Goal: Transaction & Acquisition: Purchase product/service

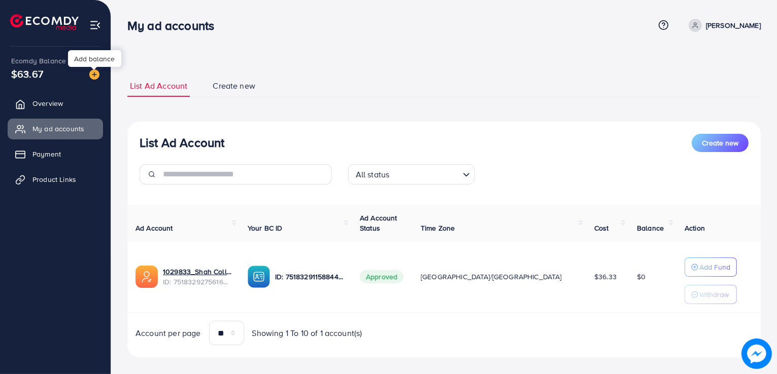
click at [93, 75] on img at bounding box center [94, 75] width 10 height 10
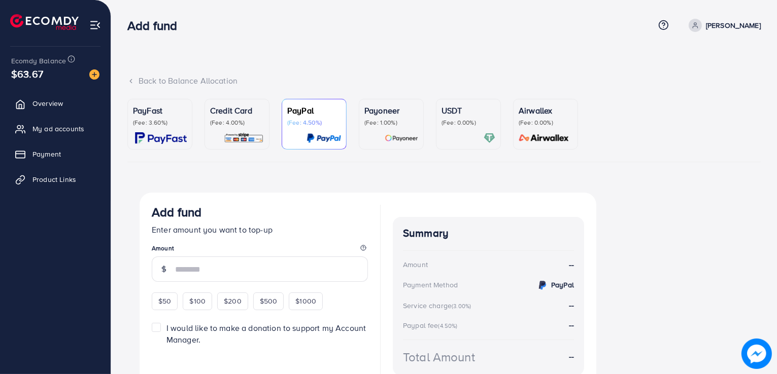
click at [158, 114] on p "PayFast" at bounding box center [160, 111] width 54 height 12
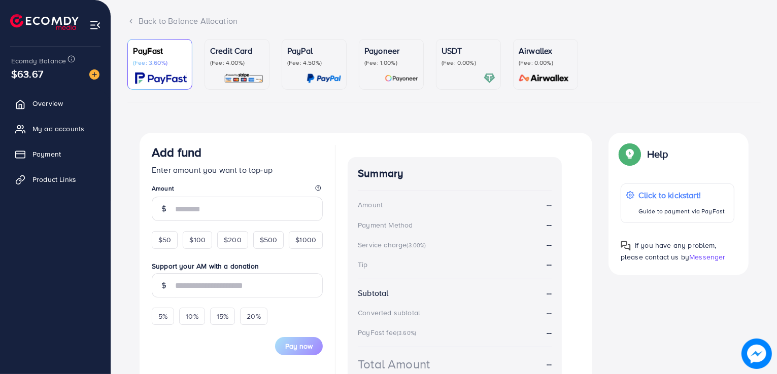
scroll to position [60, 0]
click at [170, 239] on span "$50" at bounding box center [164, 239] width 13 height 10
type input "**"
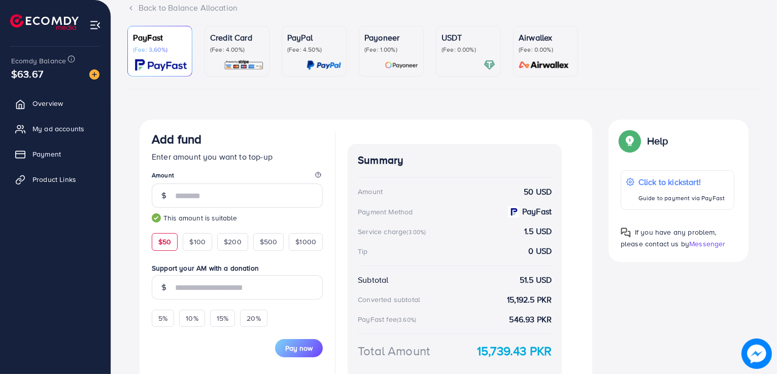
scroll to position [0, 0]
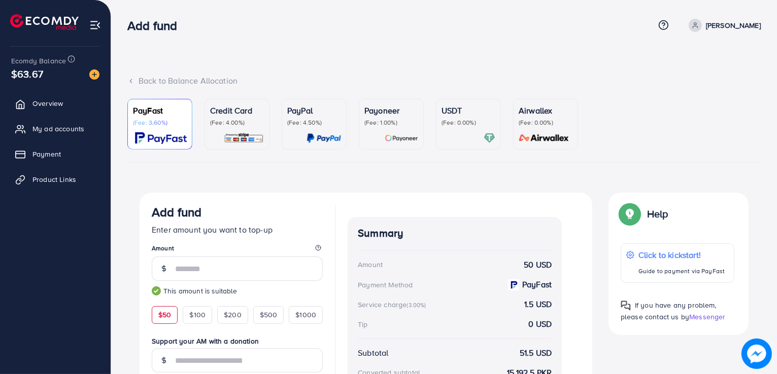
click at [218, 129] on div "Credit Card (Fee: 4.00%)" at bounding box center [237, 125] width 54 height 40
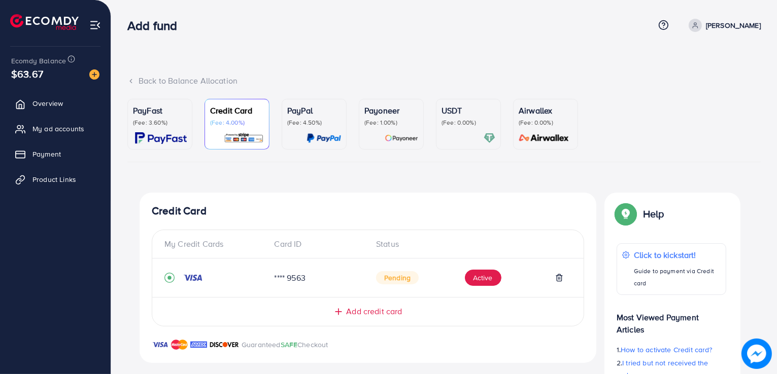
scroll to position [75, 0]
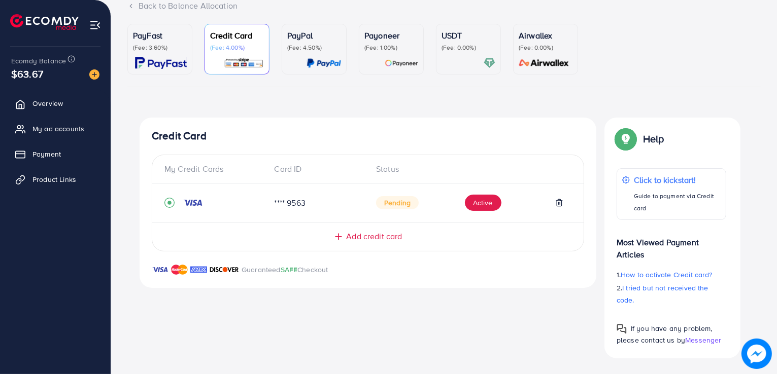
click at [317, 56] on div "PayPal (Fee: 4.50%)" at bounding box center [314, 49] width 54 height 40
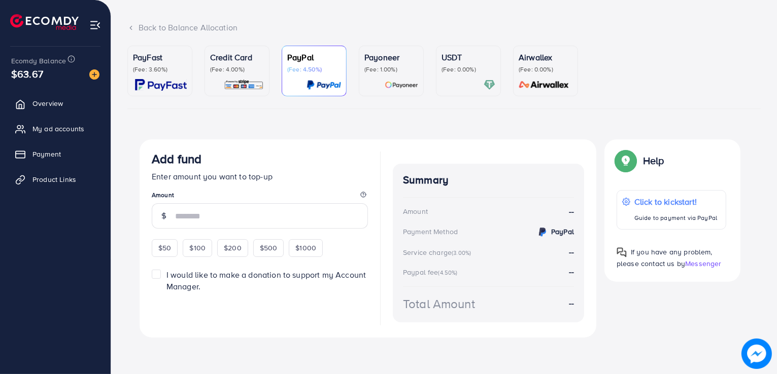
scroll to position [53, 0]
click at [170, 245] on span "$50" at bounding box center [164, 249] width 13 height 10
type input "**"
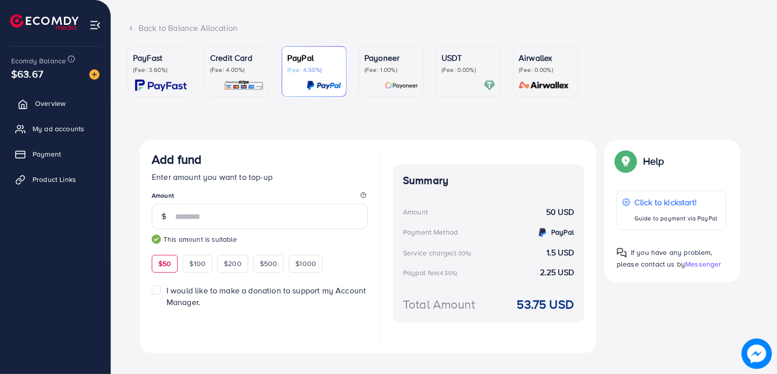
click at [49, 100] on span "Overview" at bounding box center [50, 103] width 30 height 10
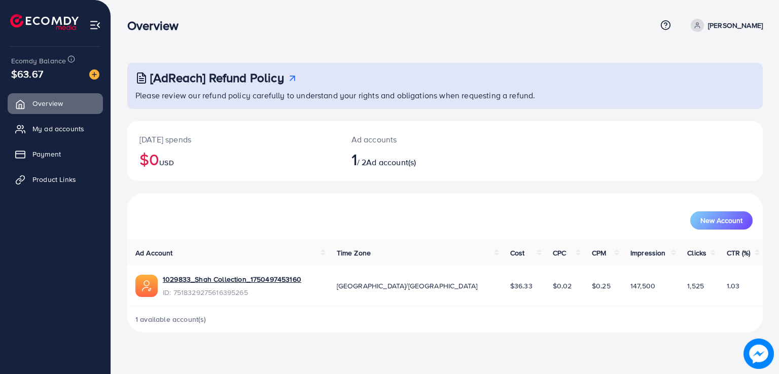
click at [601, 227] on div "New Account" at bounding box center [444, 221] width 615 height 18
click at [71, 134] on span "My ad accounts" at bounding box center [61, 129] width 52 height 10
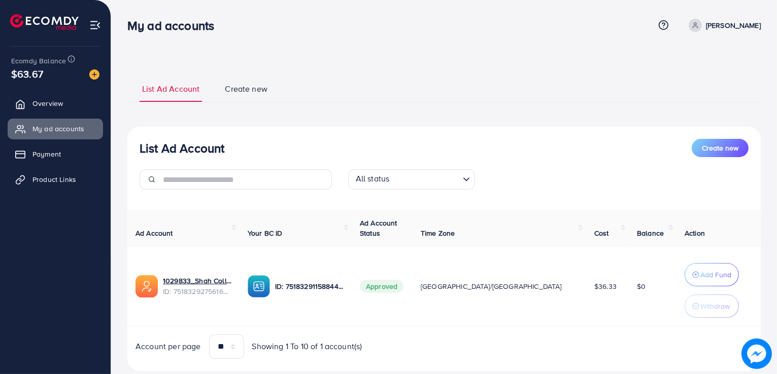
scroll to position [24, 0]
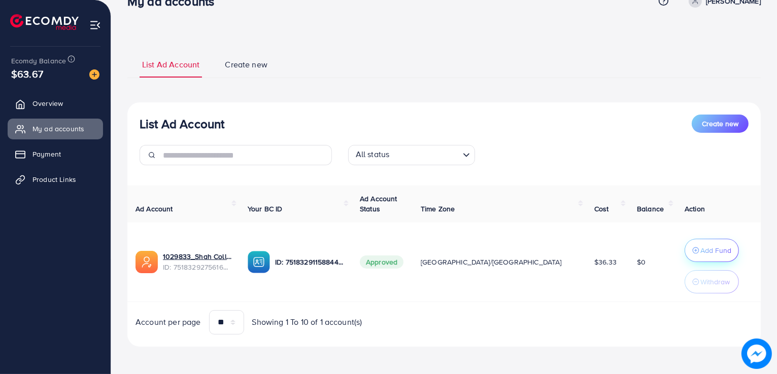
click at [700, 252] on p "Add Fund" at bounding box center [715, 251] width 31 height 12
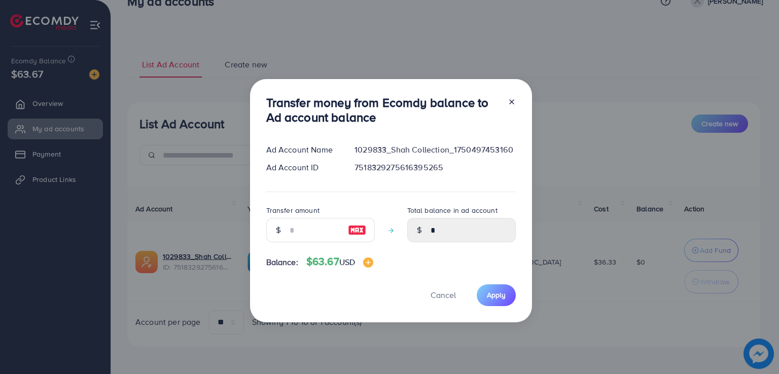
click at [286, 225] on div at bounding box center [278, 230] width 24 height 24
click at [291, 228] on input "number" at bounding box center [315, 230] width 51 height 24
click at [508, 102] on div at bounding box center [508, 111] width 16 height 33
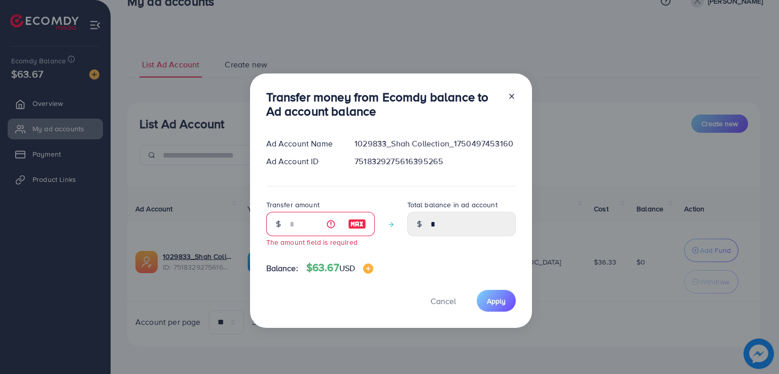
click at [508, 93] on icon at bounding box center [512, 96] width 8 height 8
